Goal: Task Accomplishment & Management: Manage account settings

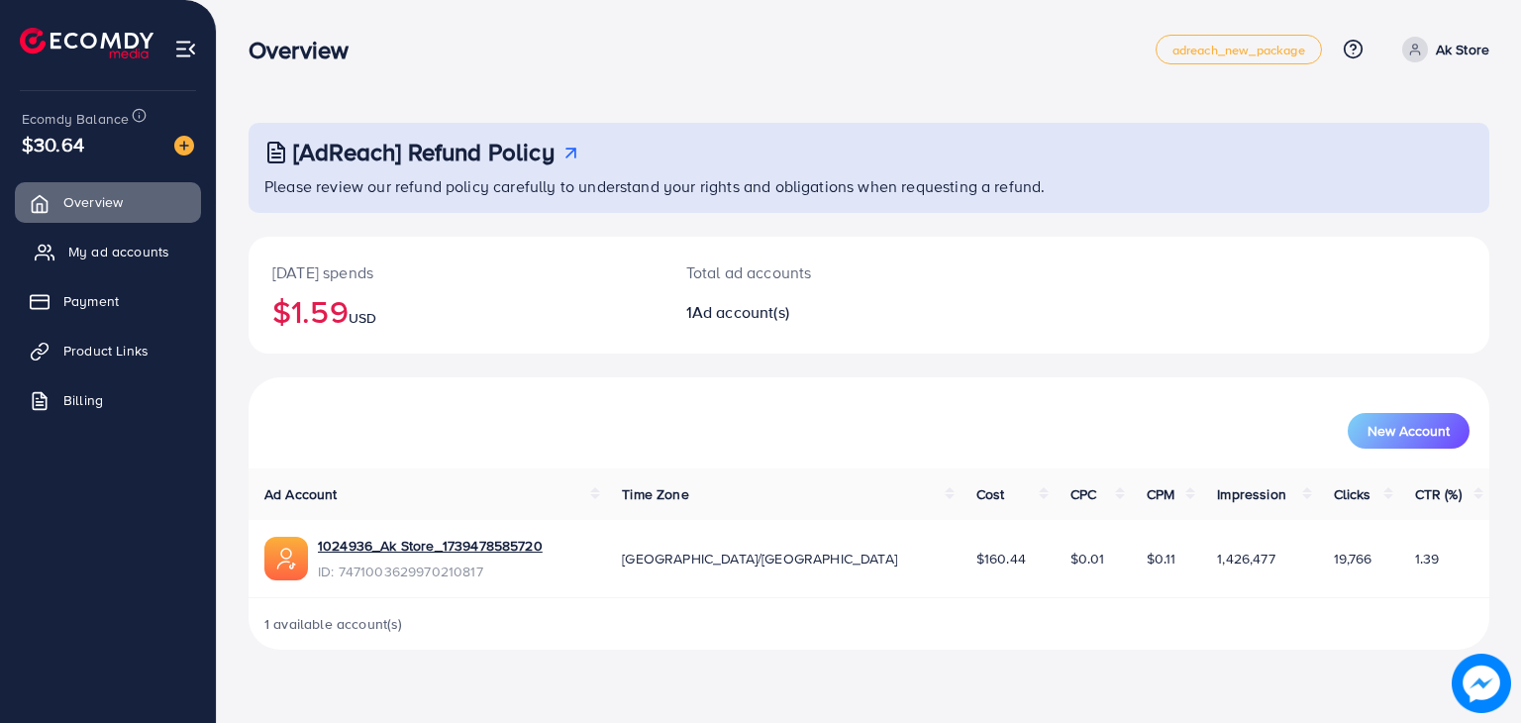
click at [140, 255] on span "My ad accounts" at bounding box center [118, 252] width 101 height 20
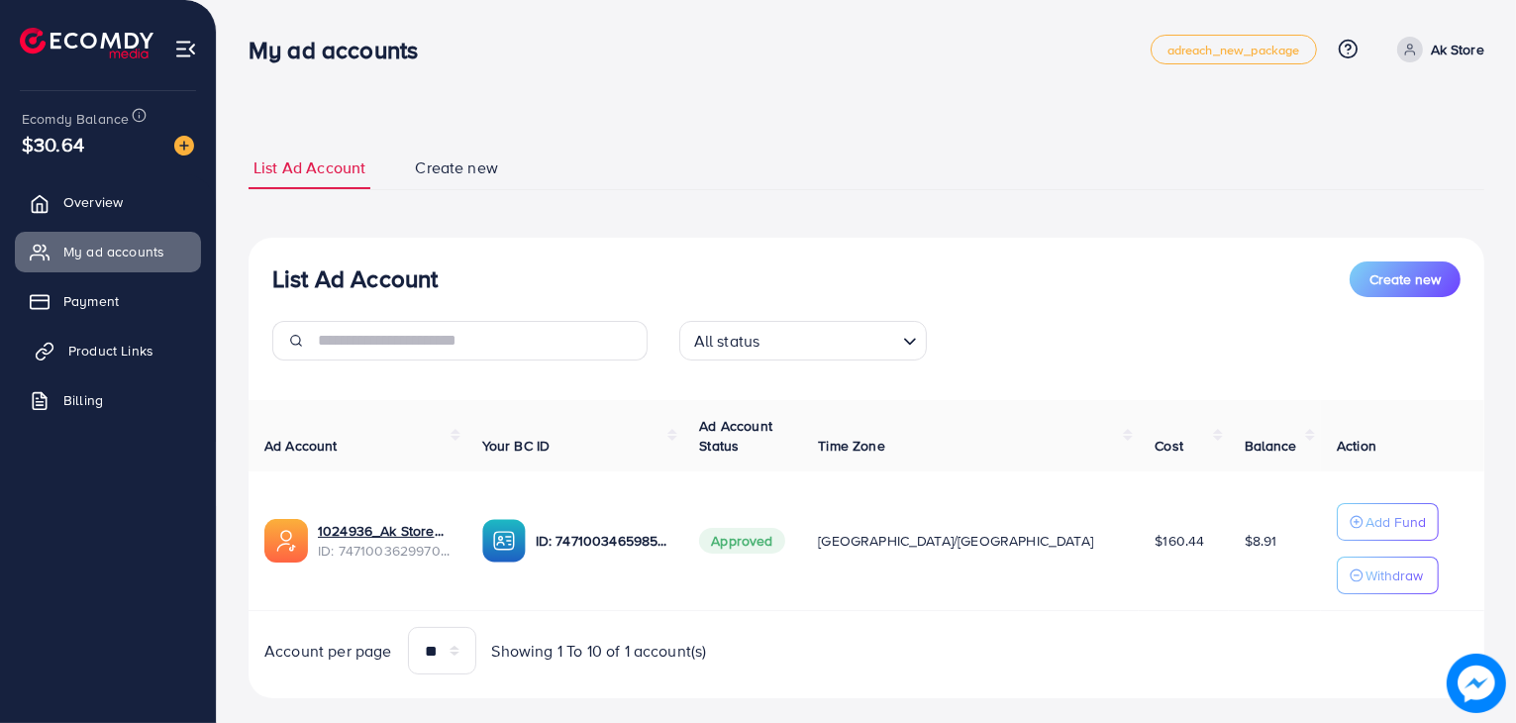
click at [145, 354] on span "Product Links" at bounding box center [110, 351] width 85 height 20
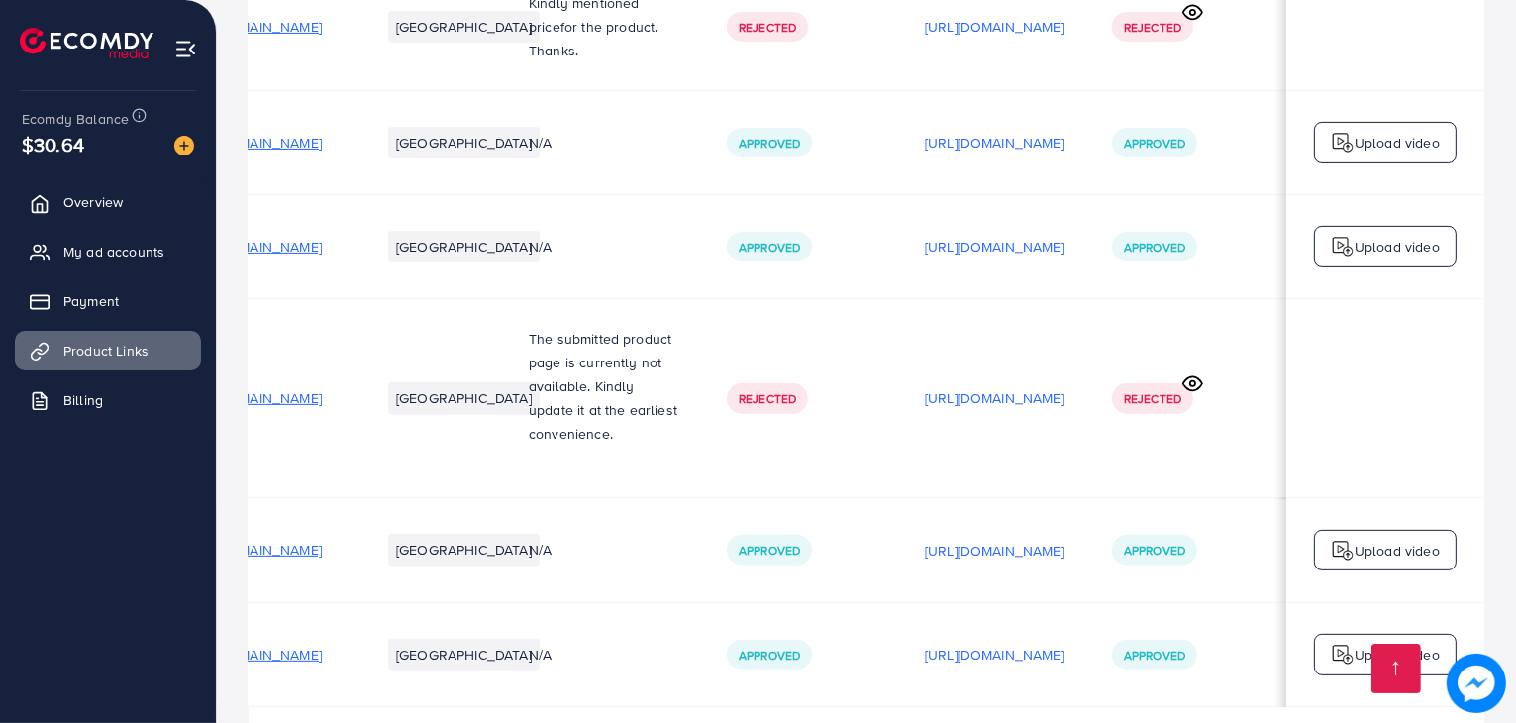
scroll to position [906, 0]
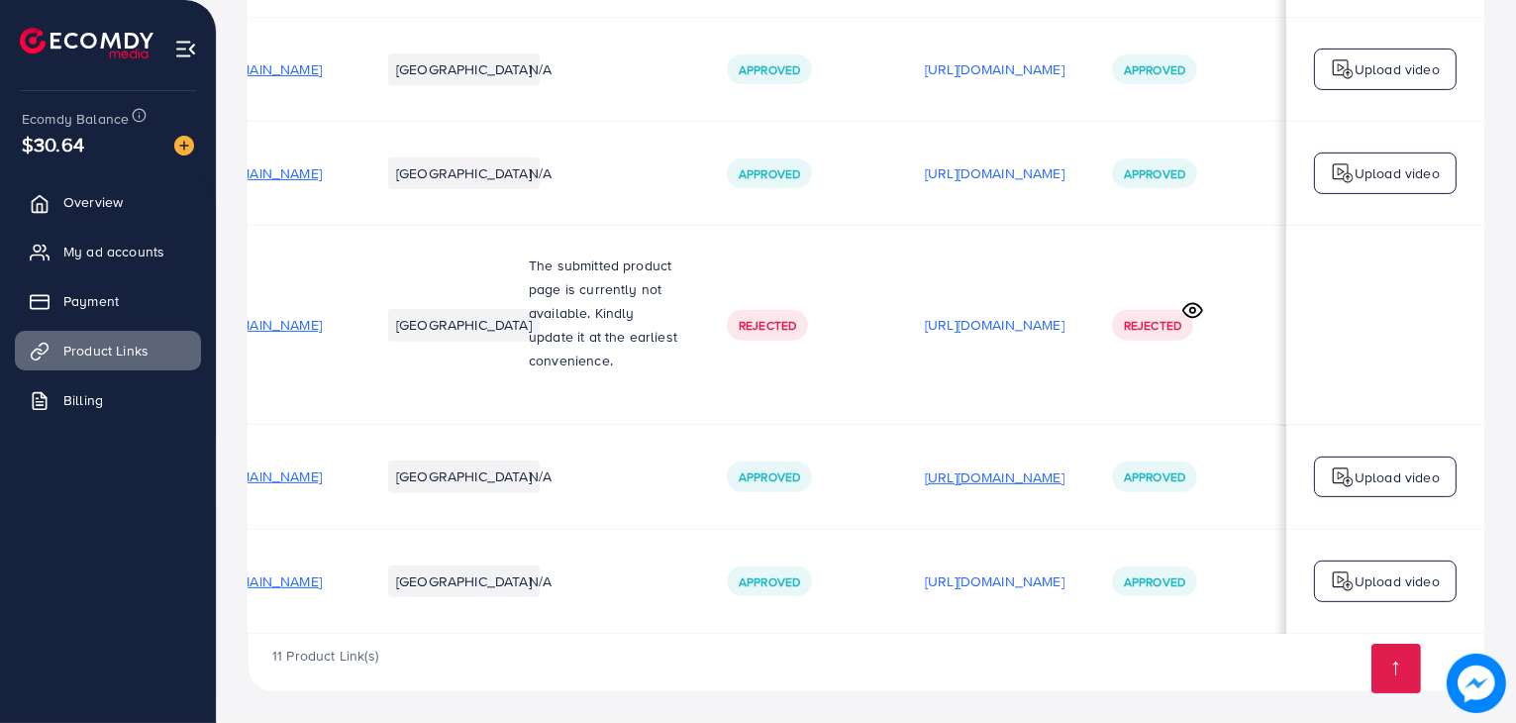
click at [1031, 479] on p "[URL][DOMAIN_NAME]" at bounding box center [995, 477] width 140 height 24
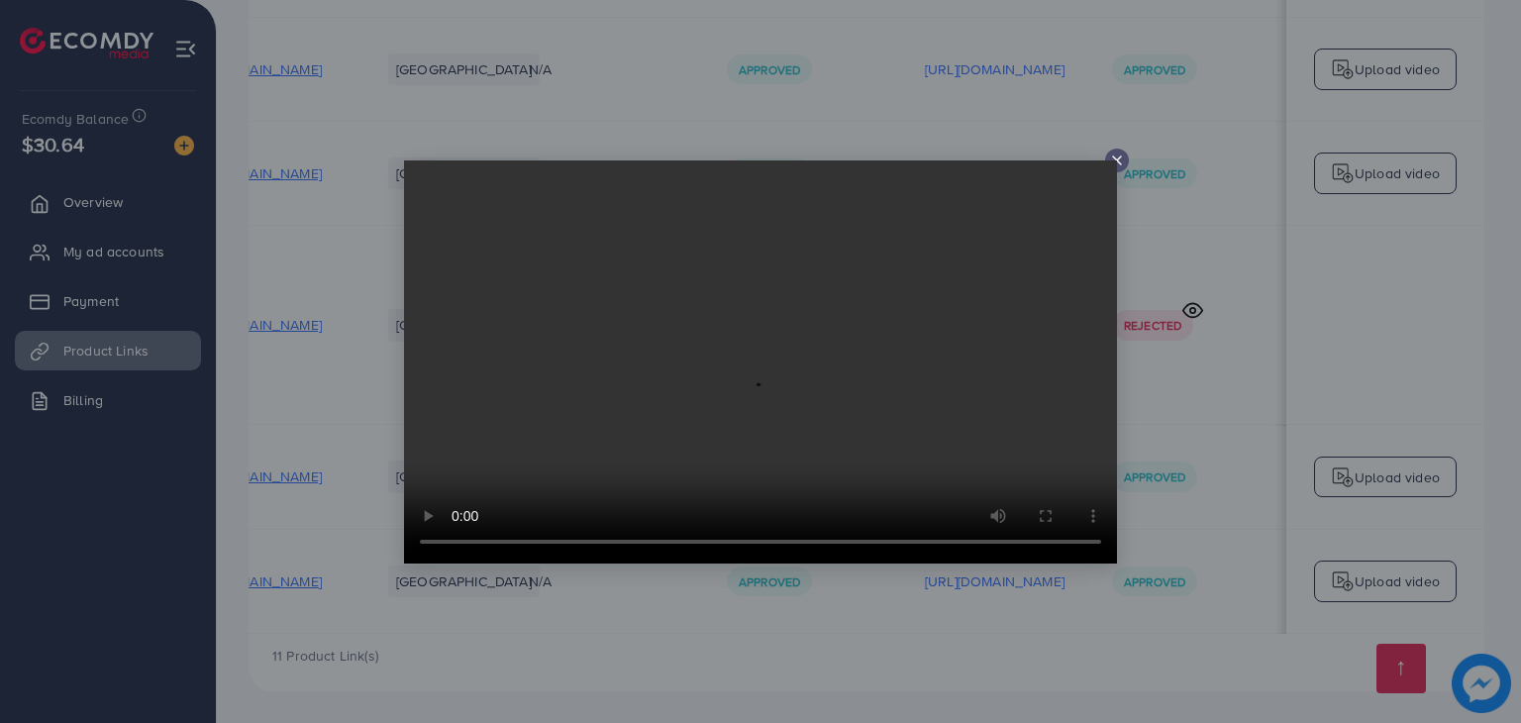
click at [1111, 153] on icon at bounding box center [1117, 161] width 16 height 16
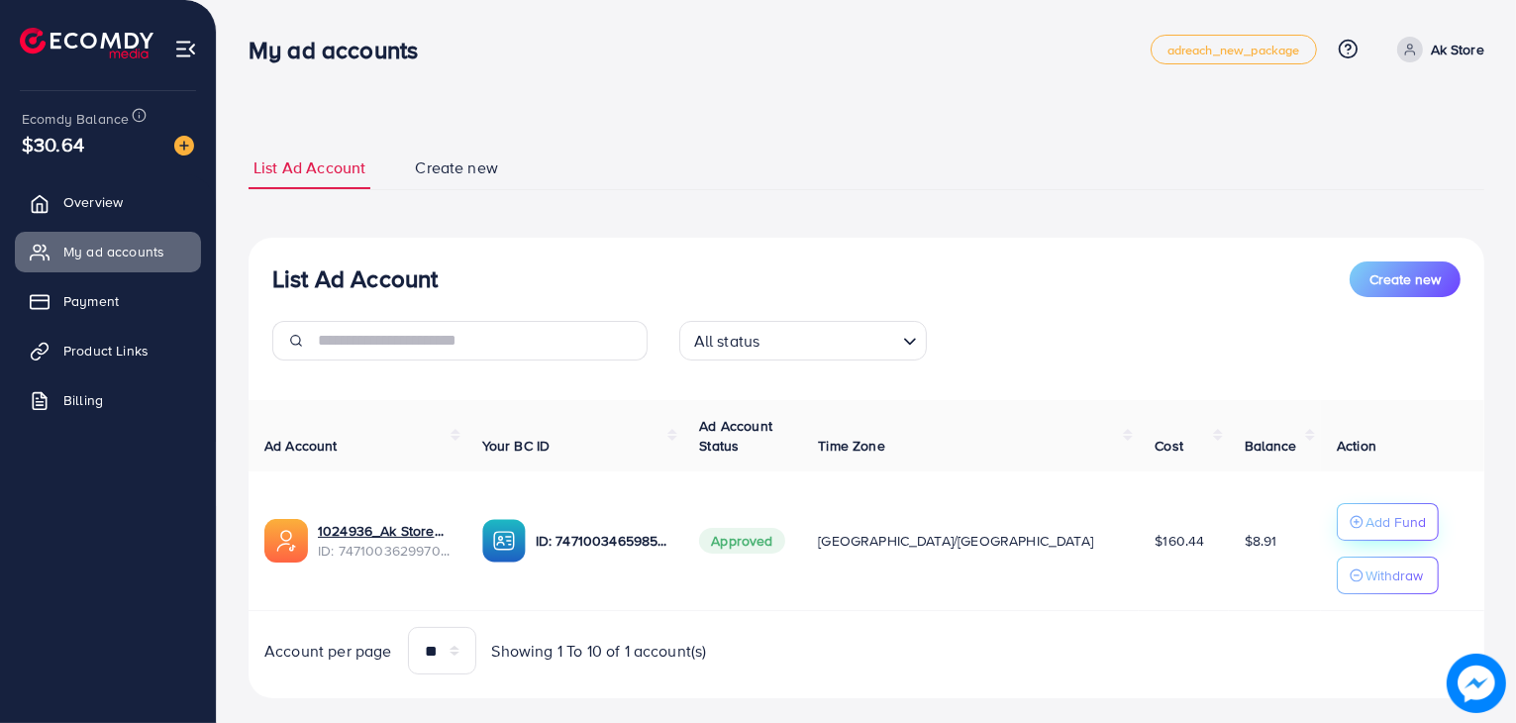
click at [1374, 513] on p "Add Fund" at bounding box center [1396, 522] width 60 height 24
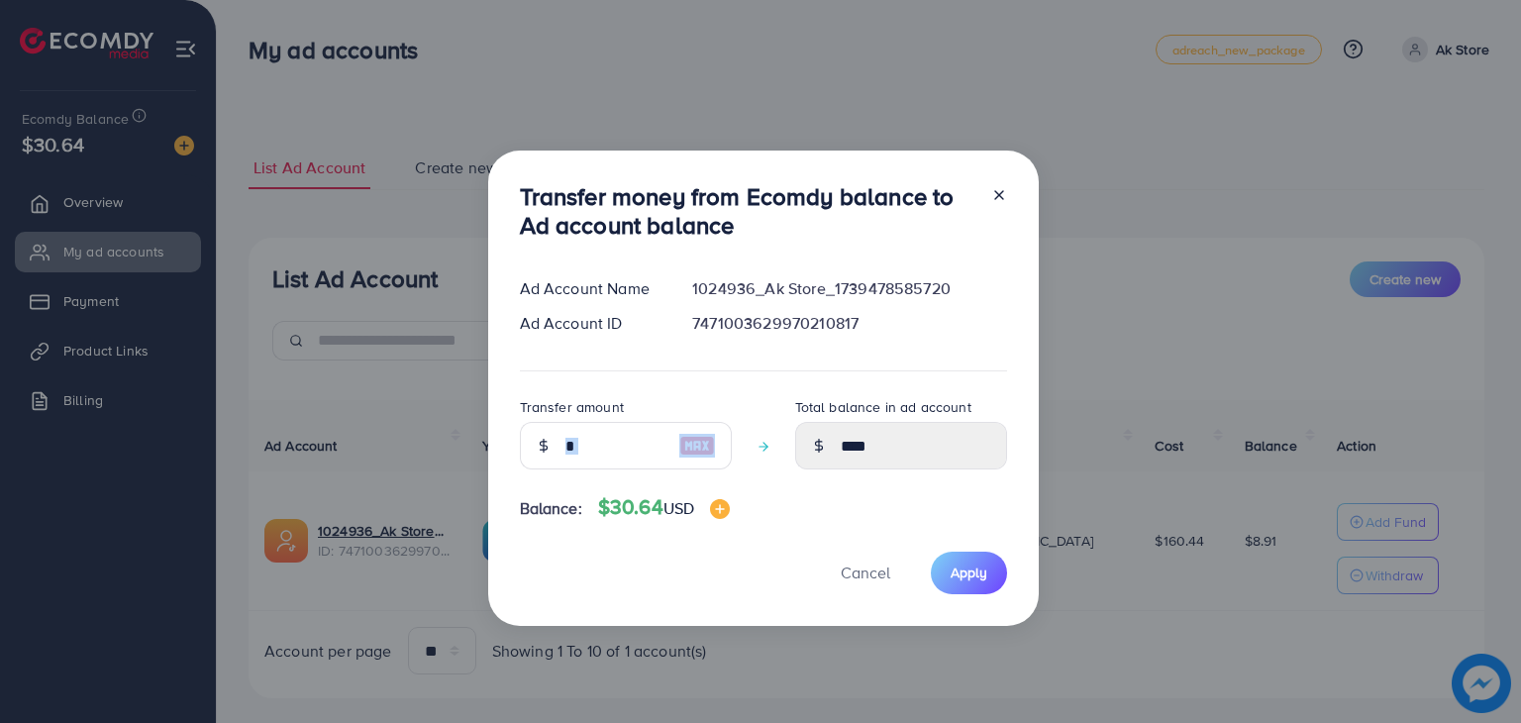
drag, startPoint x: 673, startPoint y: 437, endPoint x: 628, endPoint y: 441, distance: 45.7
click at [628, 441] on div at bounding box center [626, 446] width 212 height 48
click at [628, 441] on input "number" at bounding box center [615, 446] width 99 height 48
type input "*"
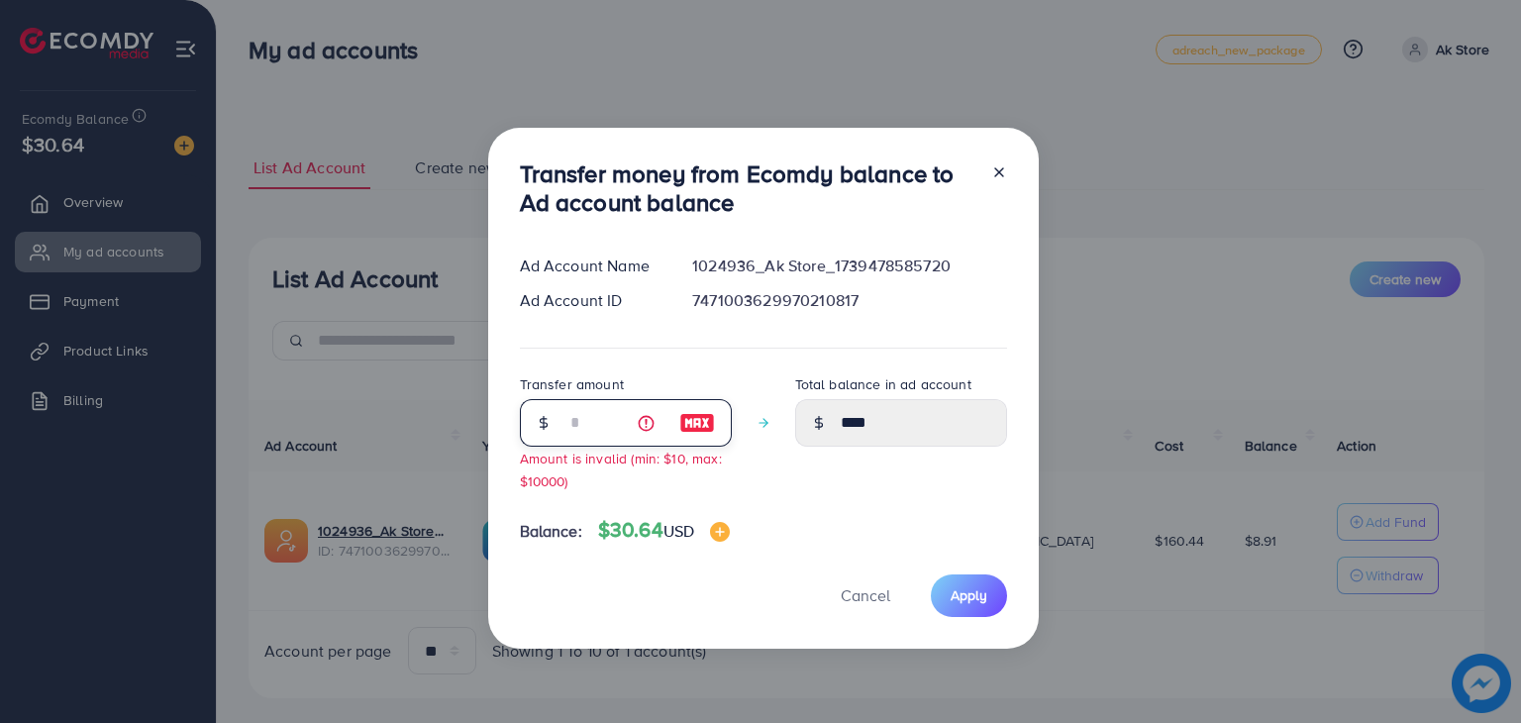
type input "****"
type input "**"
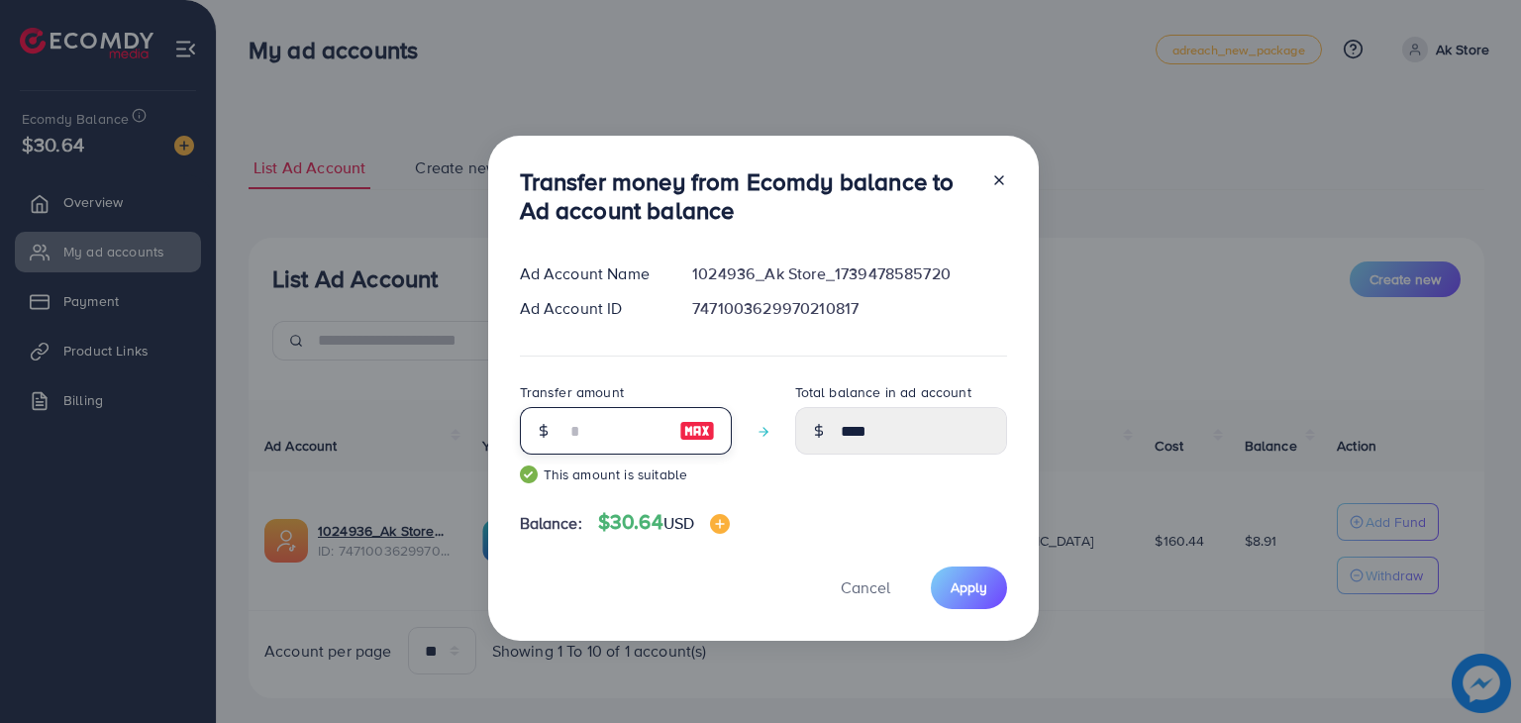
type input "*****"
type input "**"
click at [966, 589] on span "Apply" at bounding box center [969, 587] width 37 height 20
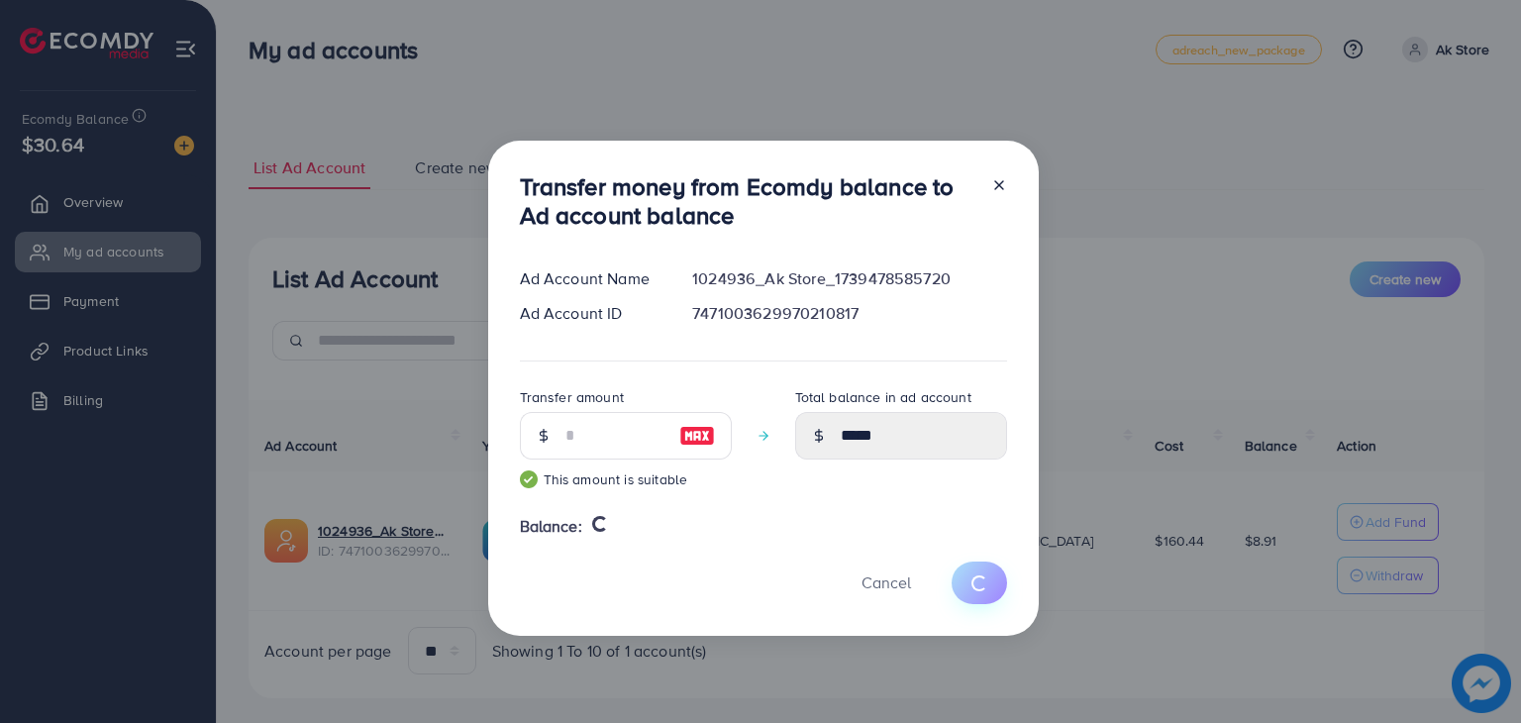
type input "****"
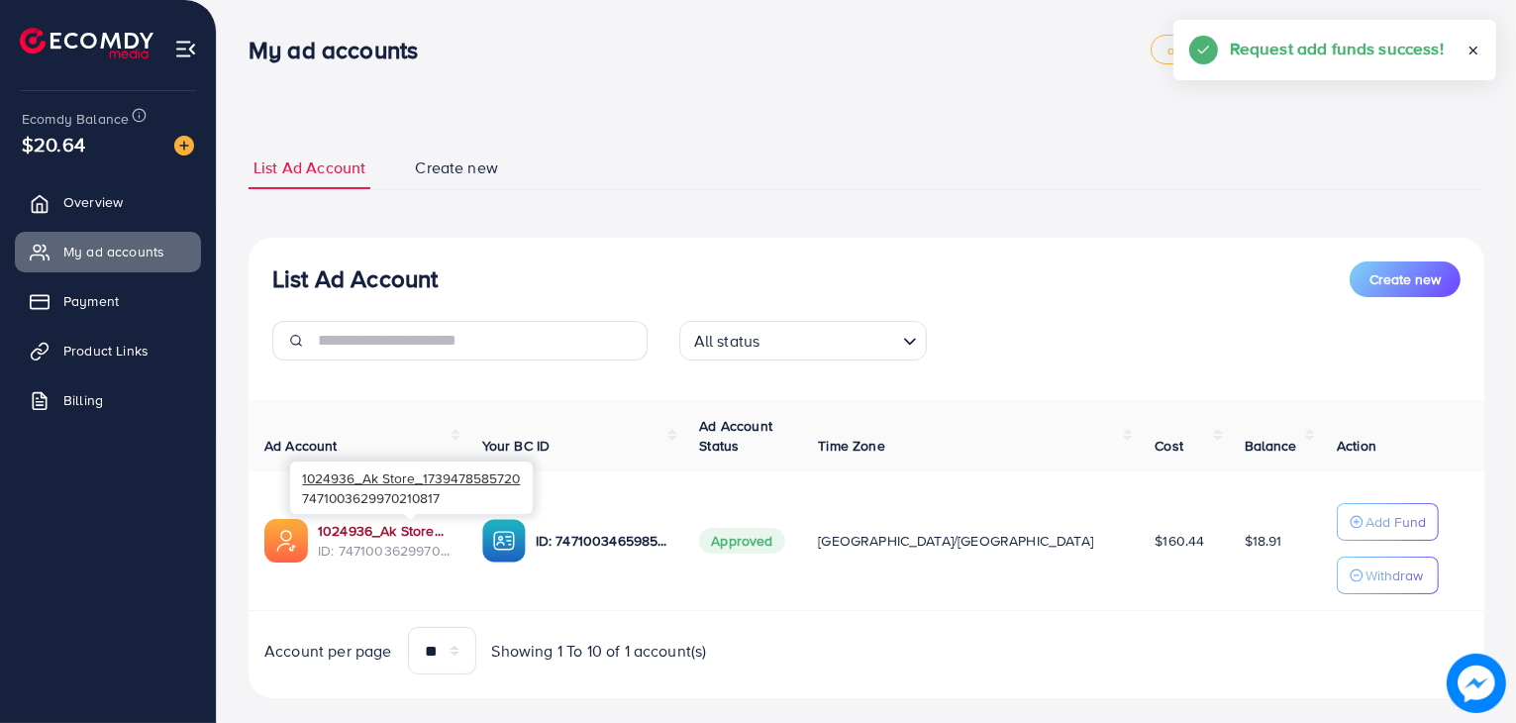
click at [441, 531] on link "1024936_Ak Store_1739478585720" at bounding box center [384, 531] width 133 height 20
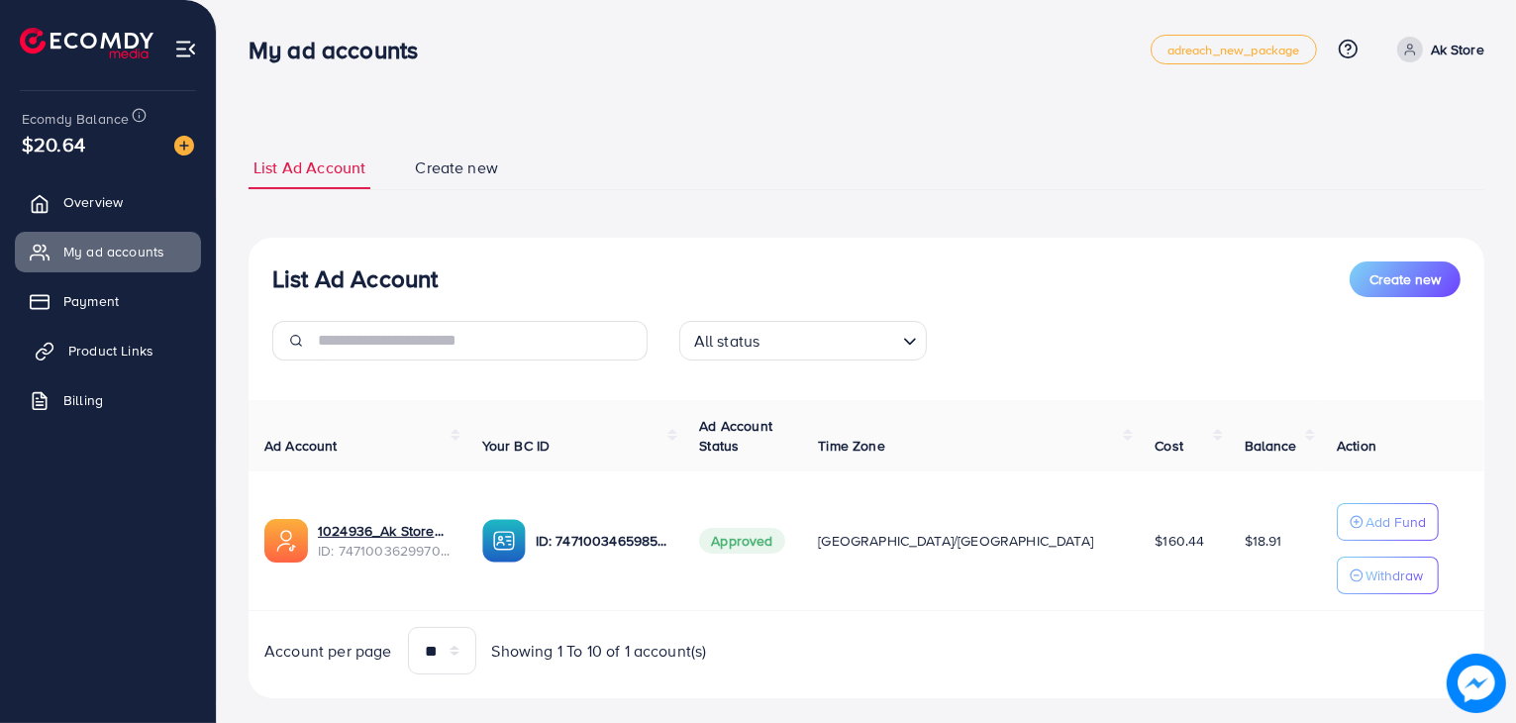
click at [103, 358] on span "Product Links" at bounding box center [110, 351] width 85 height 20
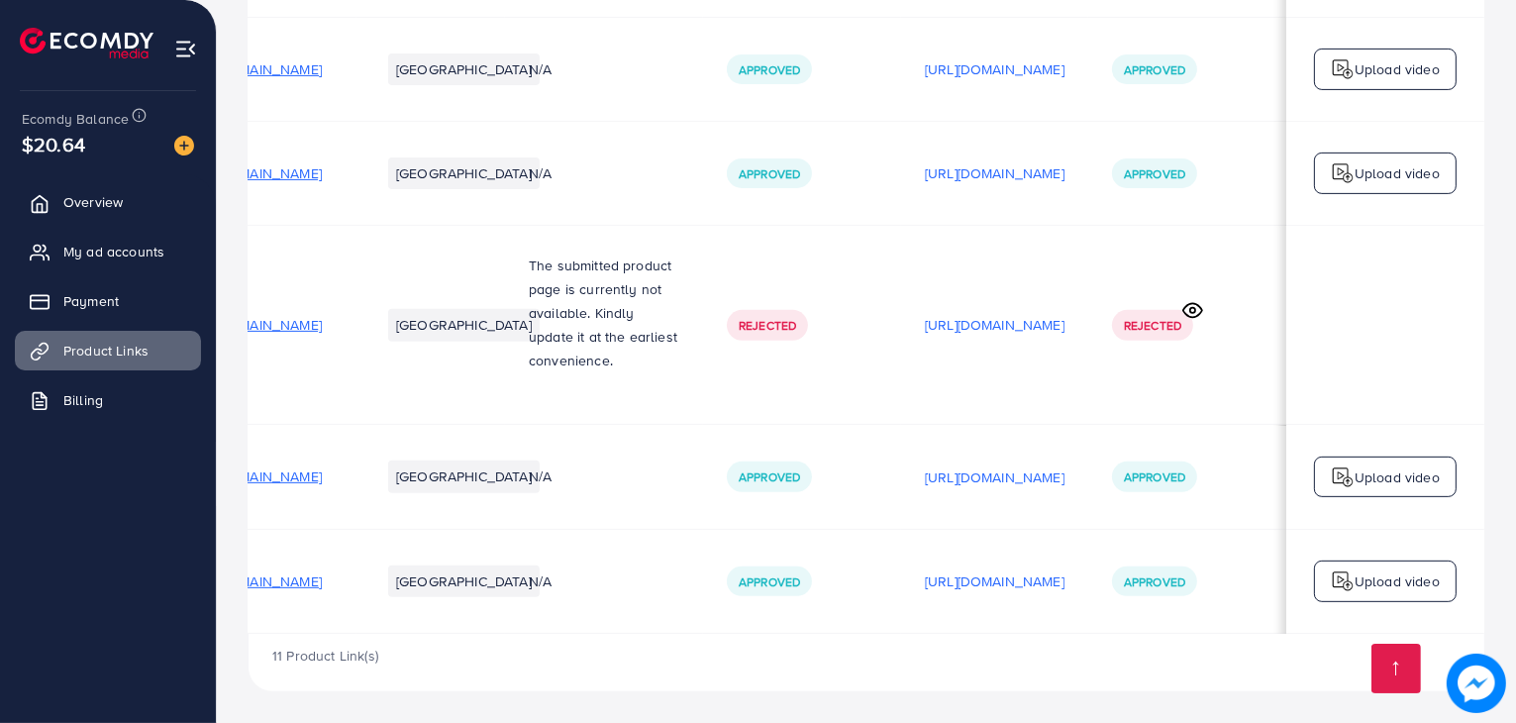
scroll to position [0, 325]
click at [925, 569] on p "[URL][DOMAIN_NAME]" at bounding box center [995, 581] width 140 height 24
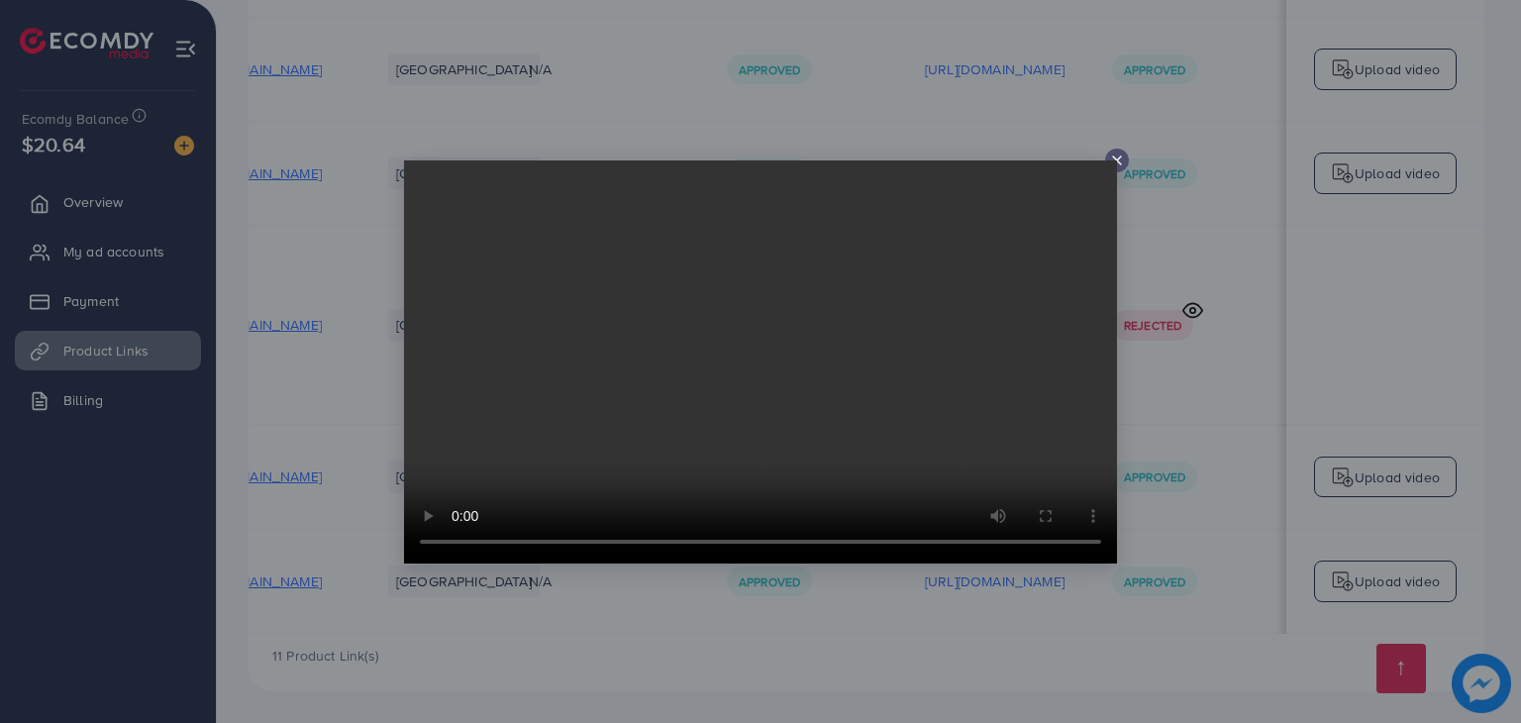
click at [1109, 160] on video at bounding box center [760, 361] width 713 height 403
click at [1119, 159] on icon at bounding box center [1117, 161] width 16 height 16
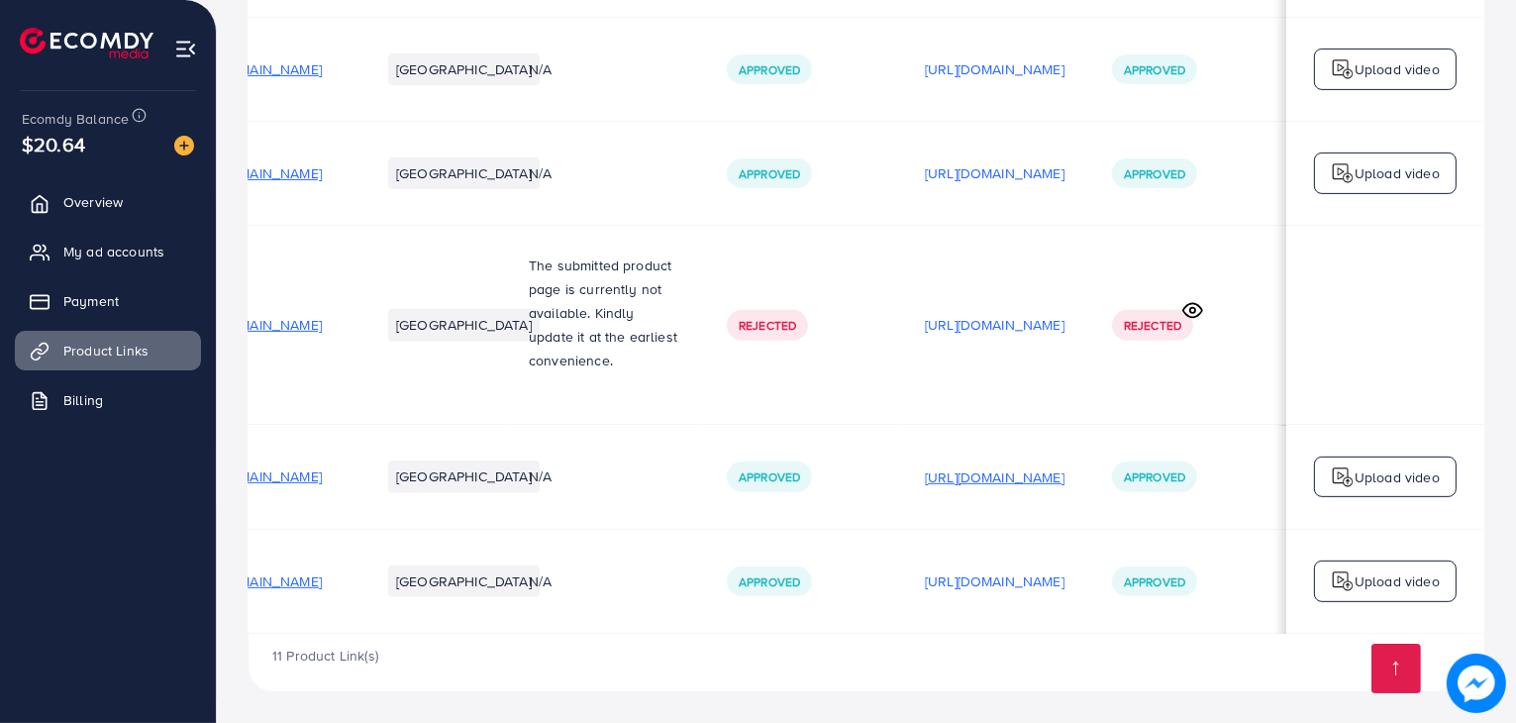
click at [990, 477] on p "[URL][DOMAIN_NAME]" at bounding box center [995, 477] width 140 height 24
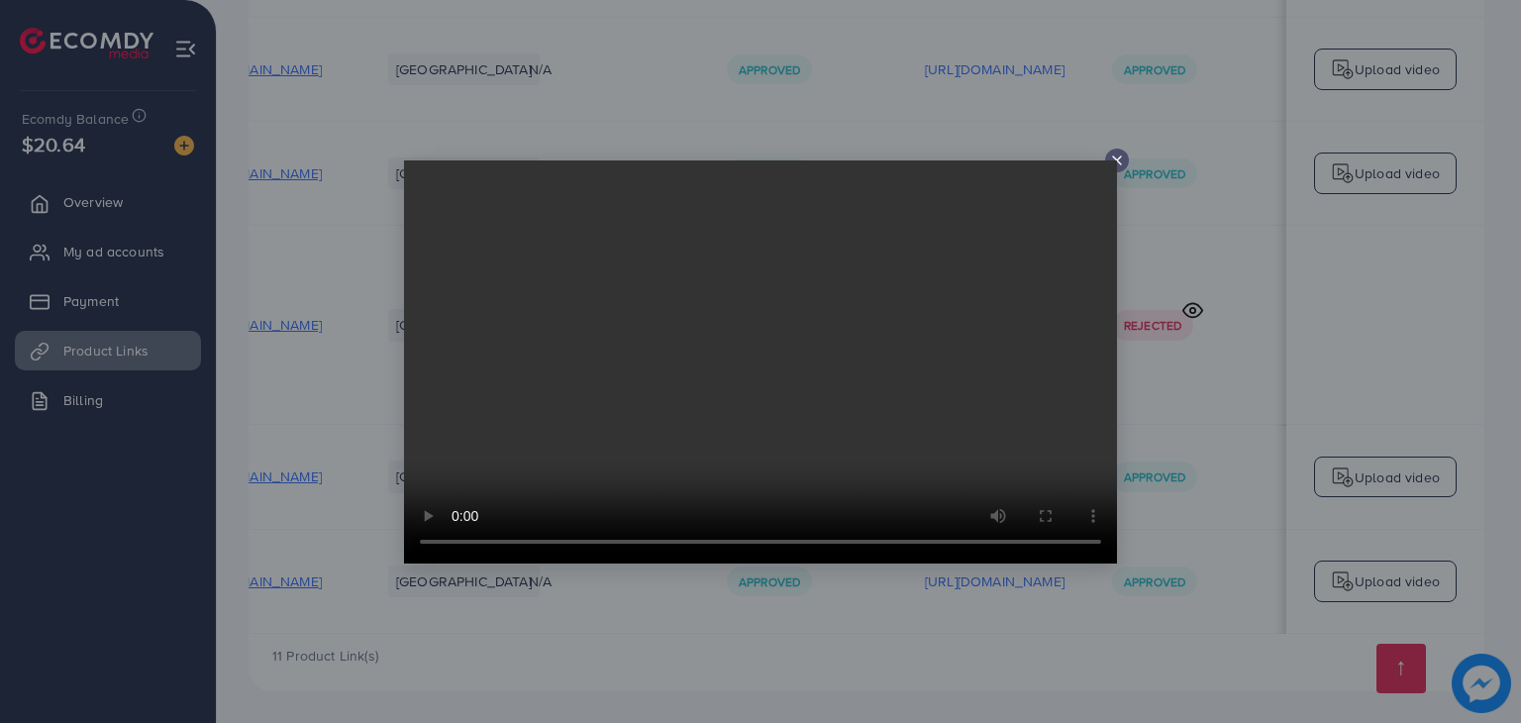
click at [1121, 161] on icon at bounding box center [1117, 161] width 16 height 16
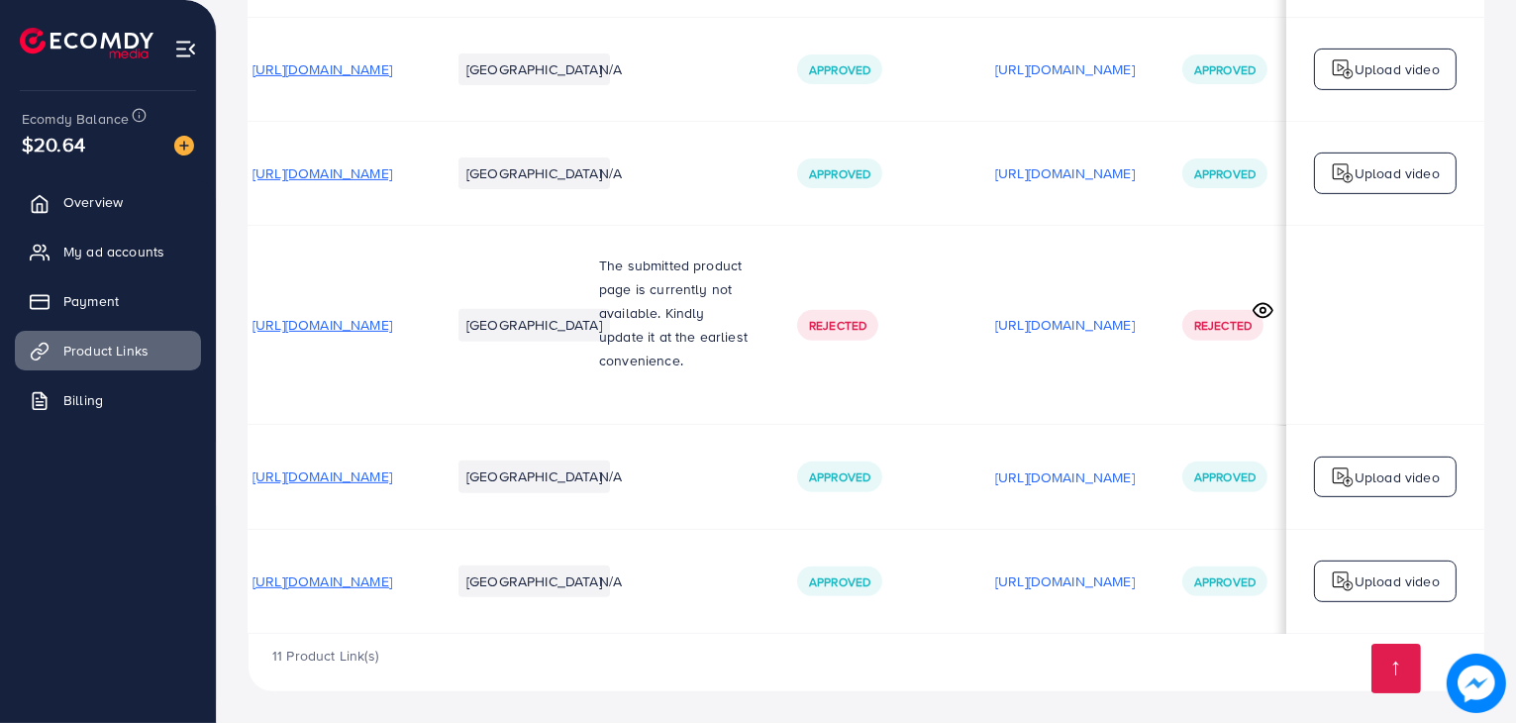
scroll to position [0, 0]
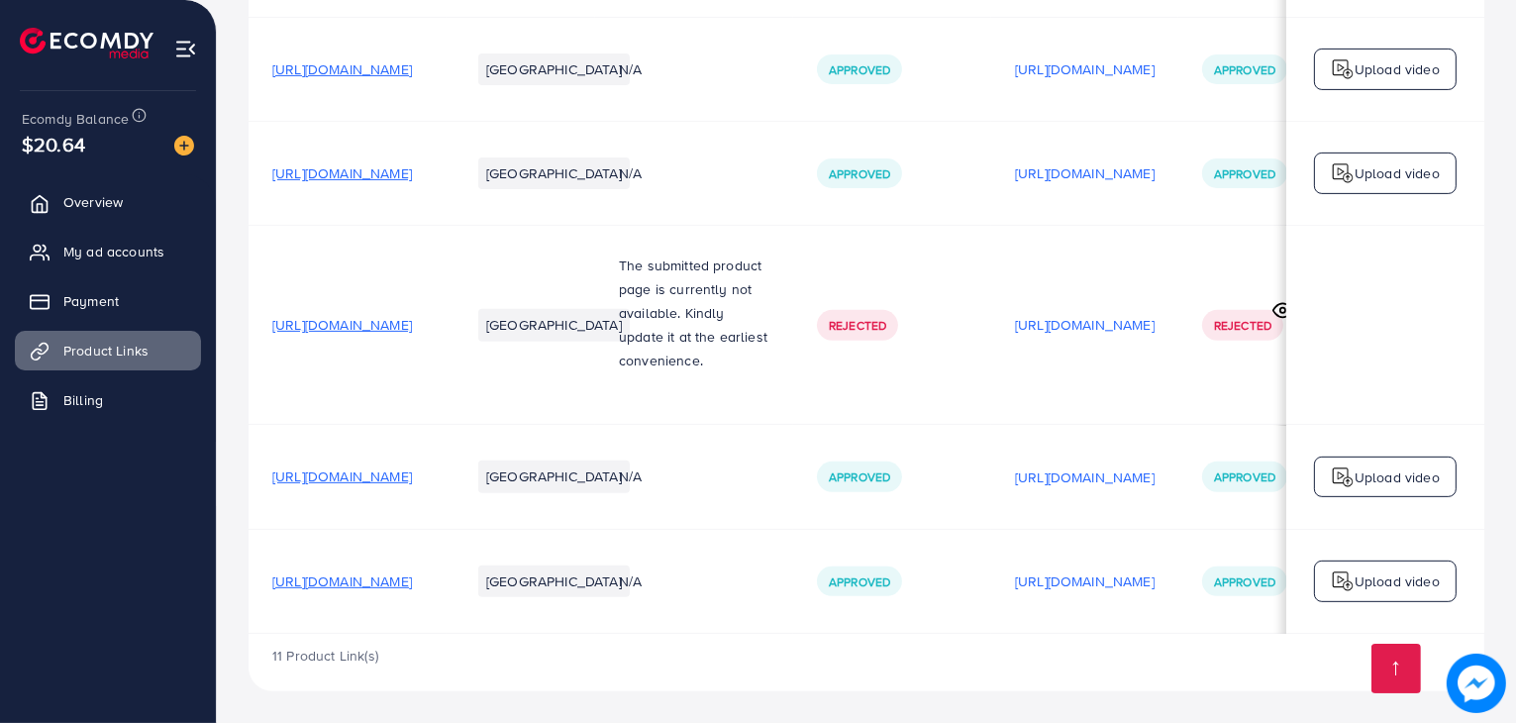
click at [412, 466] on span "[URL][DOMAIN_NAME]" at bounding box center [342, 476] width 140 height 20
